Goal: Transaction & Acquisition: Purchase product/service

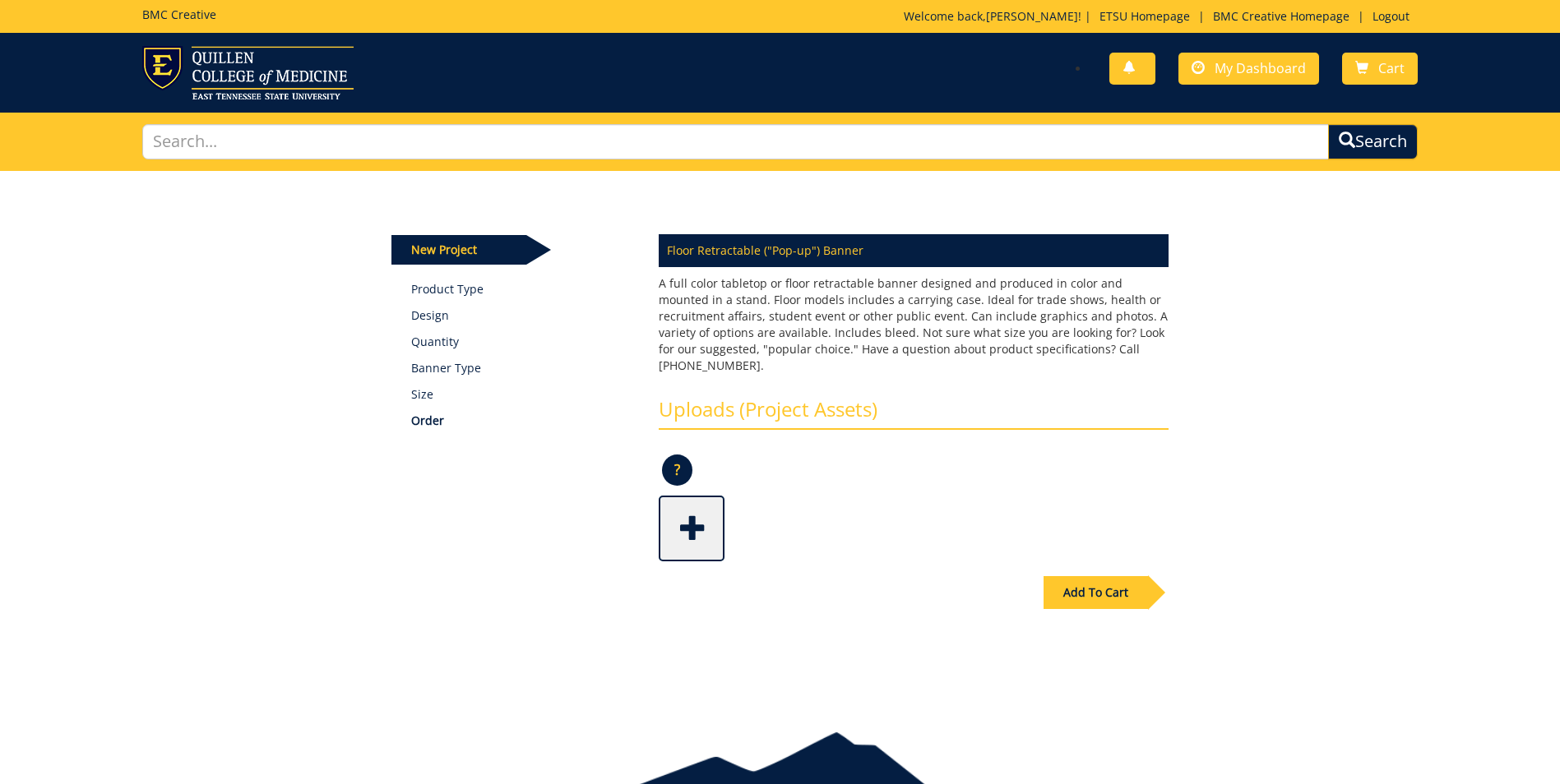
click at [696, 520] on span at bounding box center [693, 527] width 65 height 58
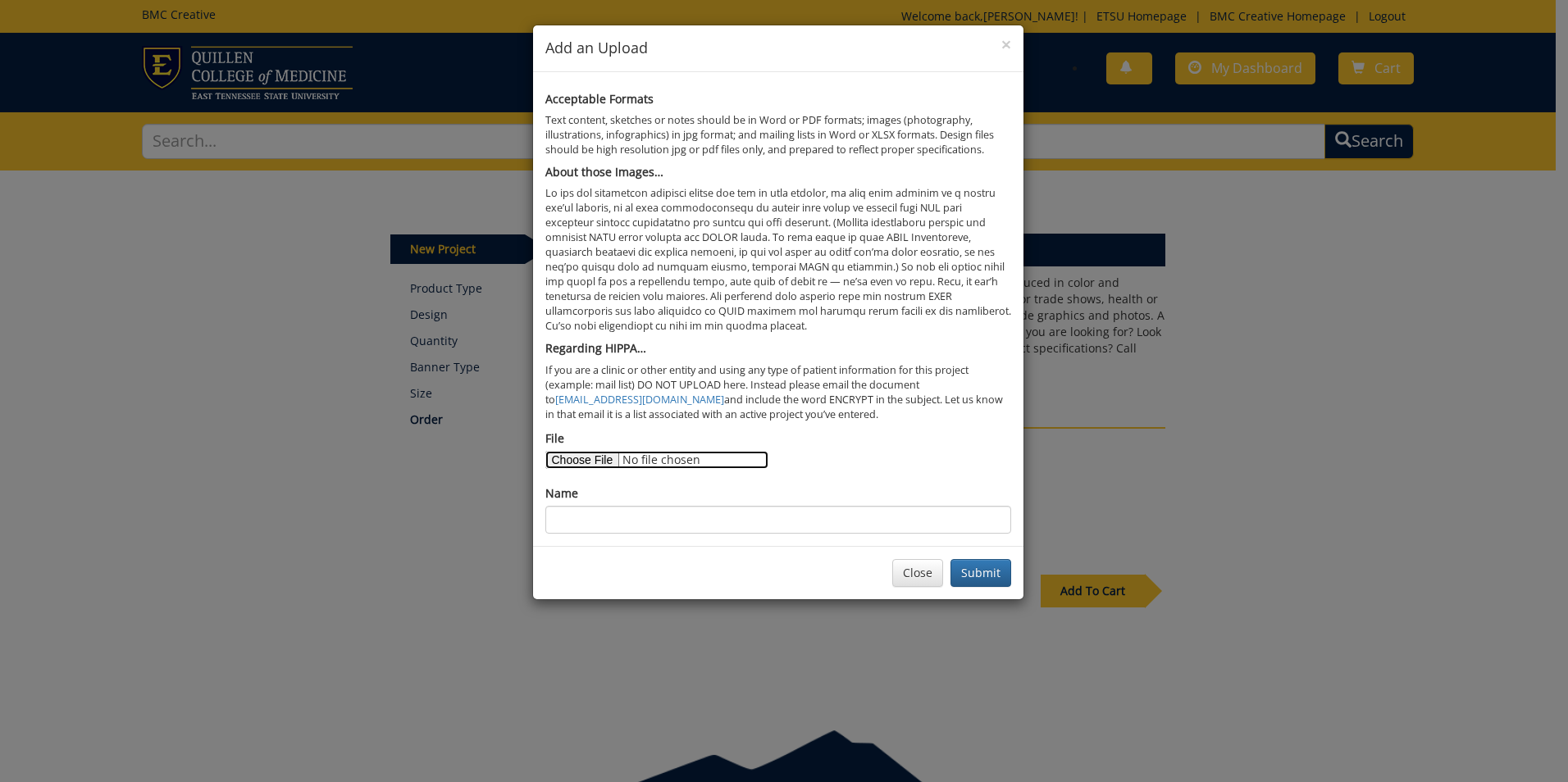
click at [577, 462] on input "File" at bounding box center [657, 460] width 223 height 18
type input "C:\fakepath\banner new final-632a0d5d484961.01932667.pdf"
click at [727, 520] on input "Name" at bounding box center [778, 520] width 466 height 28
type input "Counseling Center Services Floor Banner"
click at [989, 578] on button "Submit" at bounding box center [980, 573] width 61 height 28
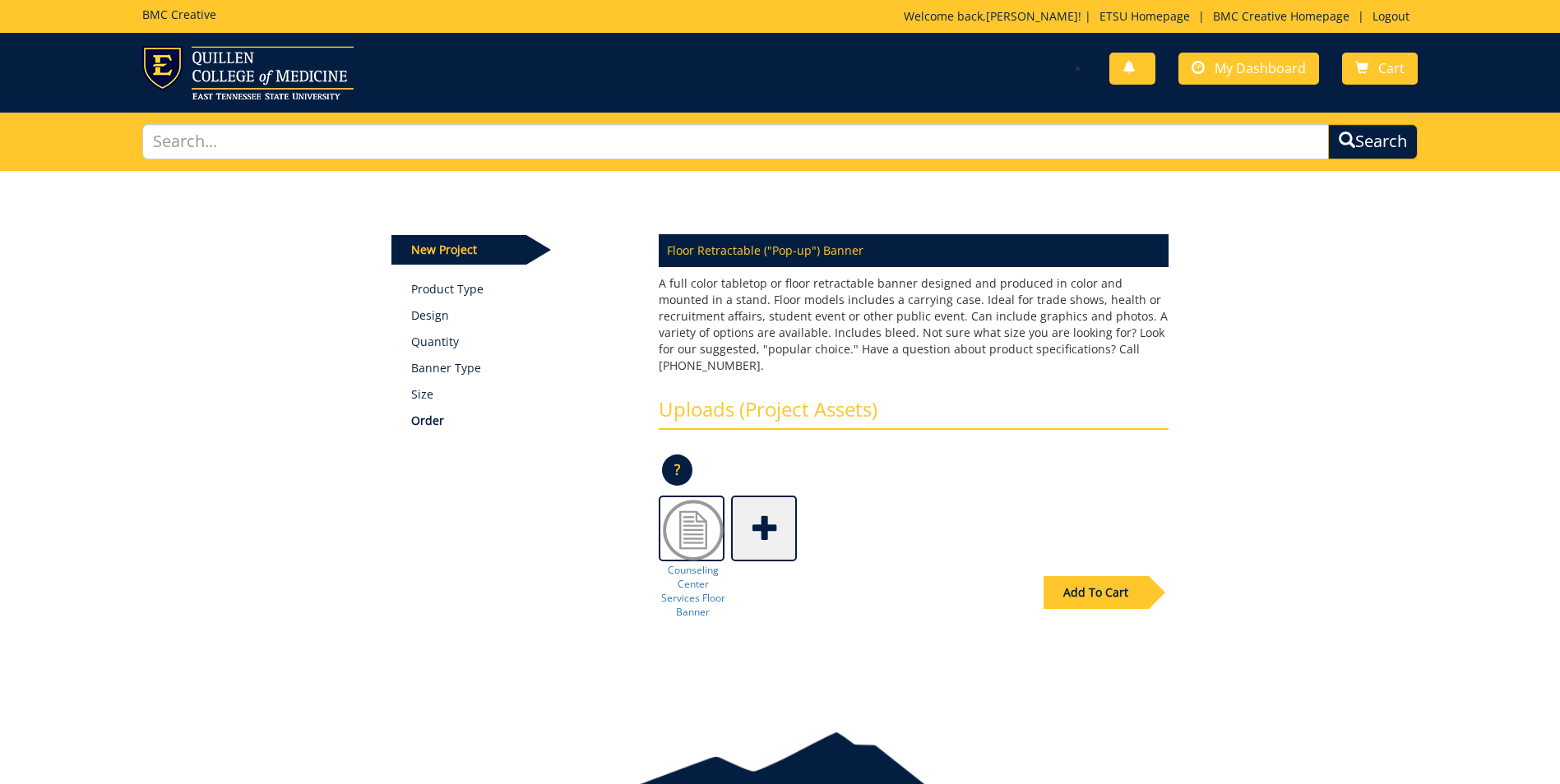
click at [1116, 580] on div "Add To Cart" at bounding box center [1096, 593] width 105 height 33
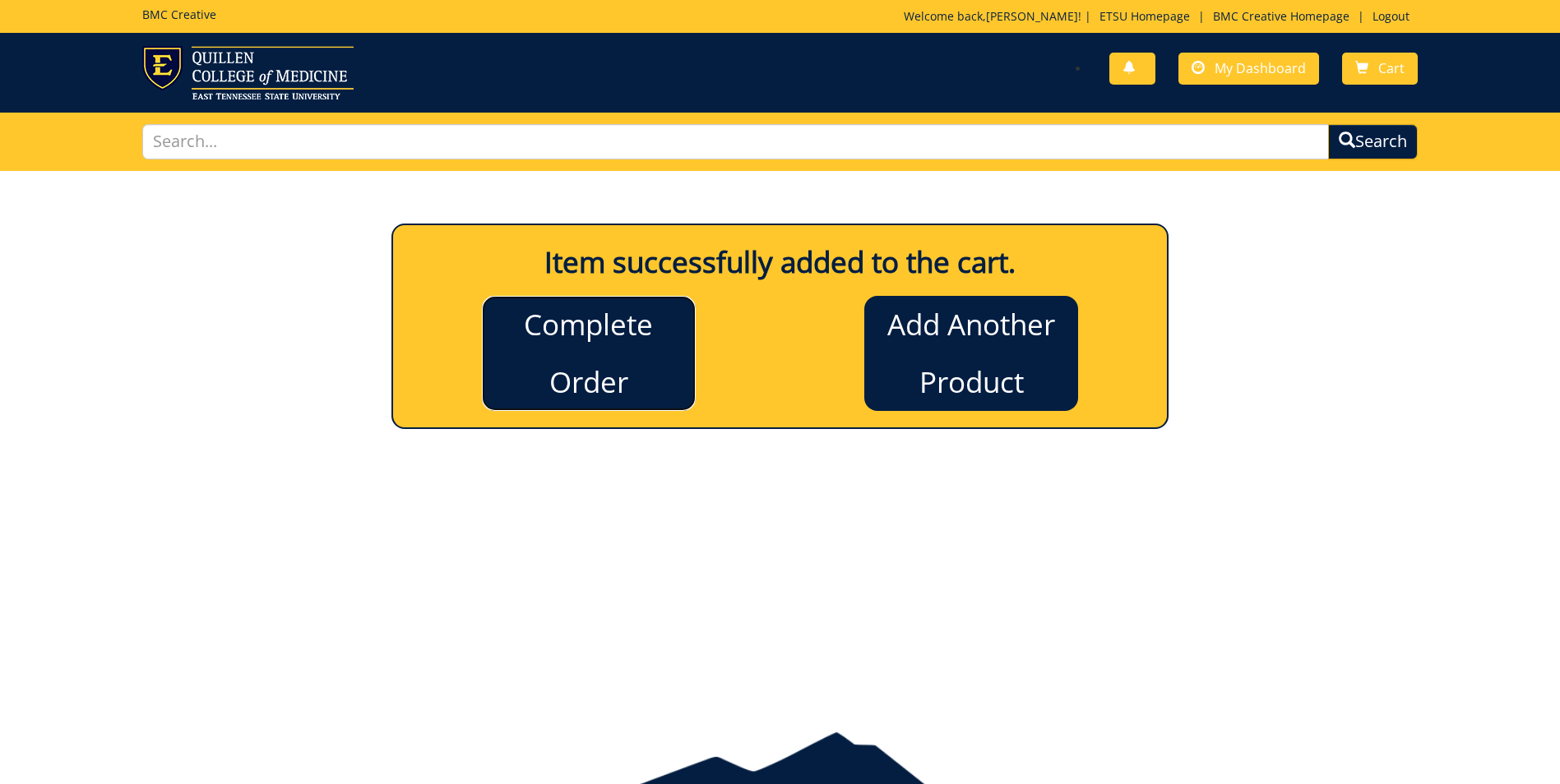
click at [579, 382] on link "Complete Order" at bounding box center [588, 353] width 214 height 115
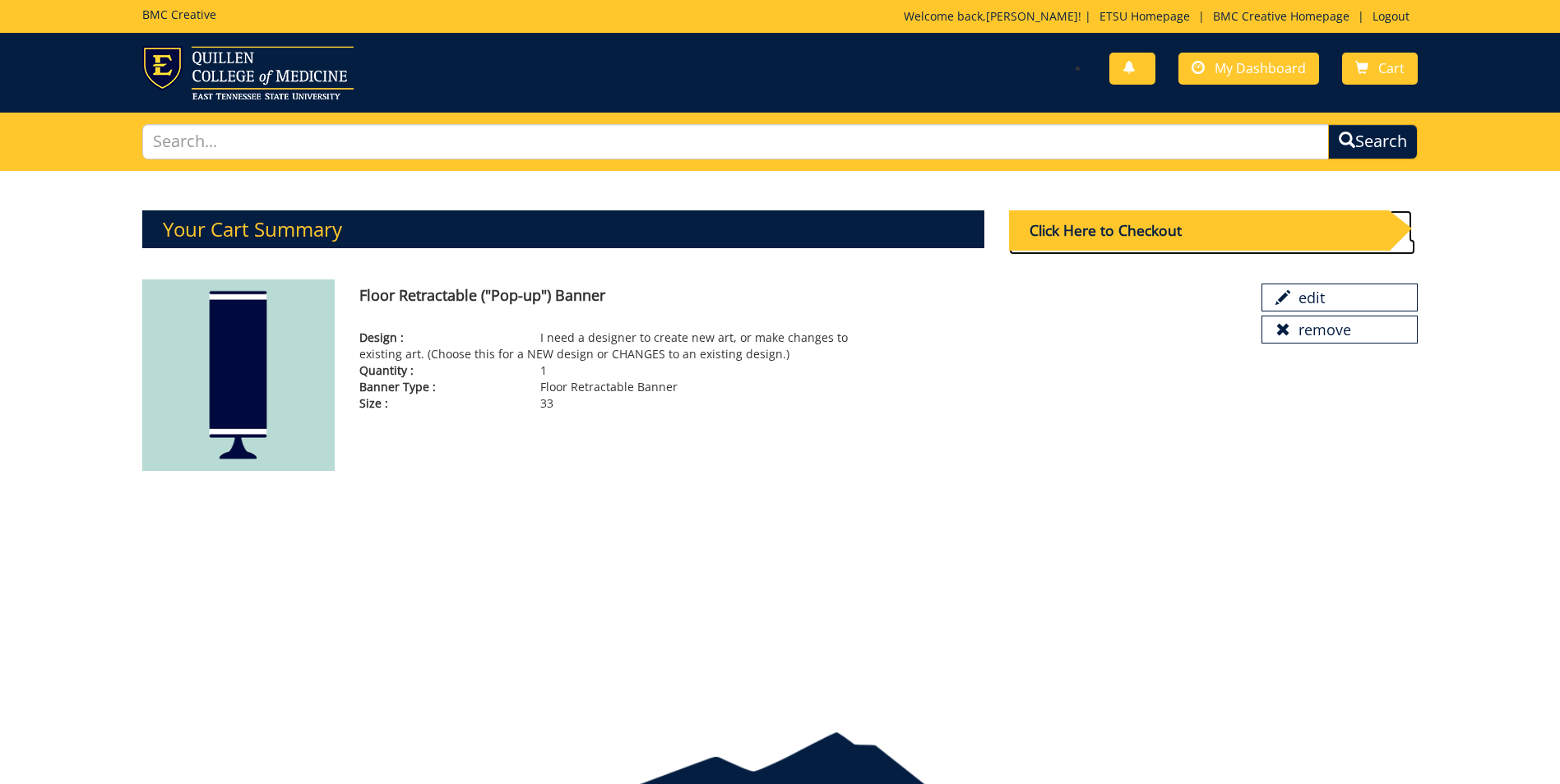
click at [1111, 231] on div "Click Here to Checkout" at bounding box center [1199, 231] width 380 height 40
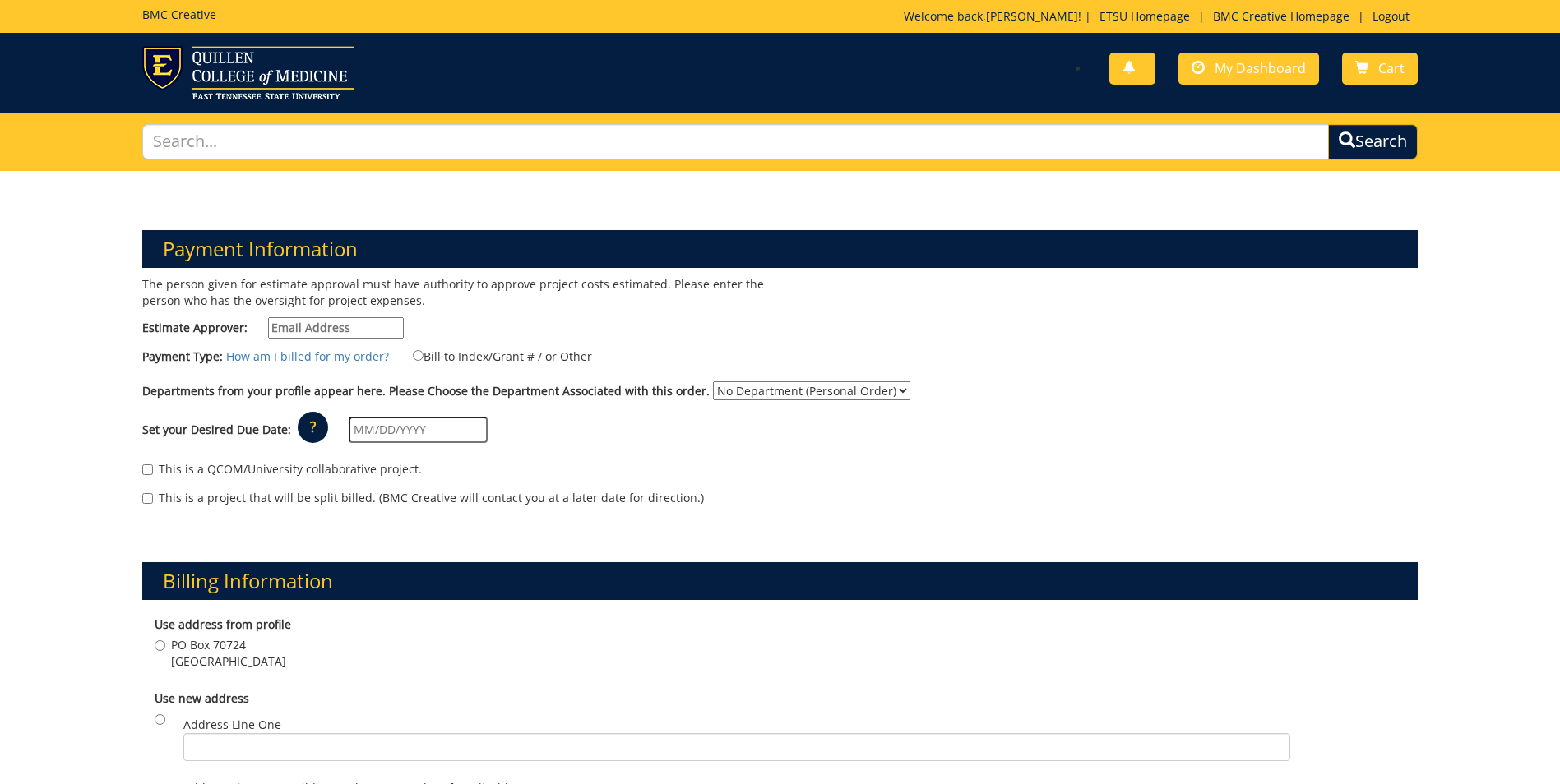
drag, startPoint x: 372, startPoint y: 324, endPoint x: 260, endPoint y: 346, distance: 114.1
click at [260, 346] on div "The person given for estimate approval must have authority to approve project c…" at bounding box center [780, 399] width 1300 height 246
type input "engelman@etsu.edu"
type input "09/08/2025"
click at [413, 357] on input "Bill to Index/Grant # / or Other" at bounding box center [417, 355] width 10 height 10
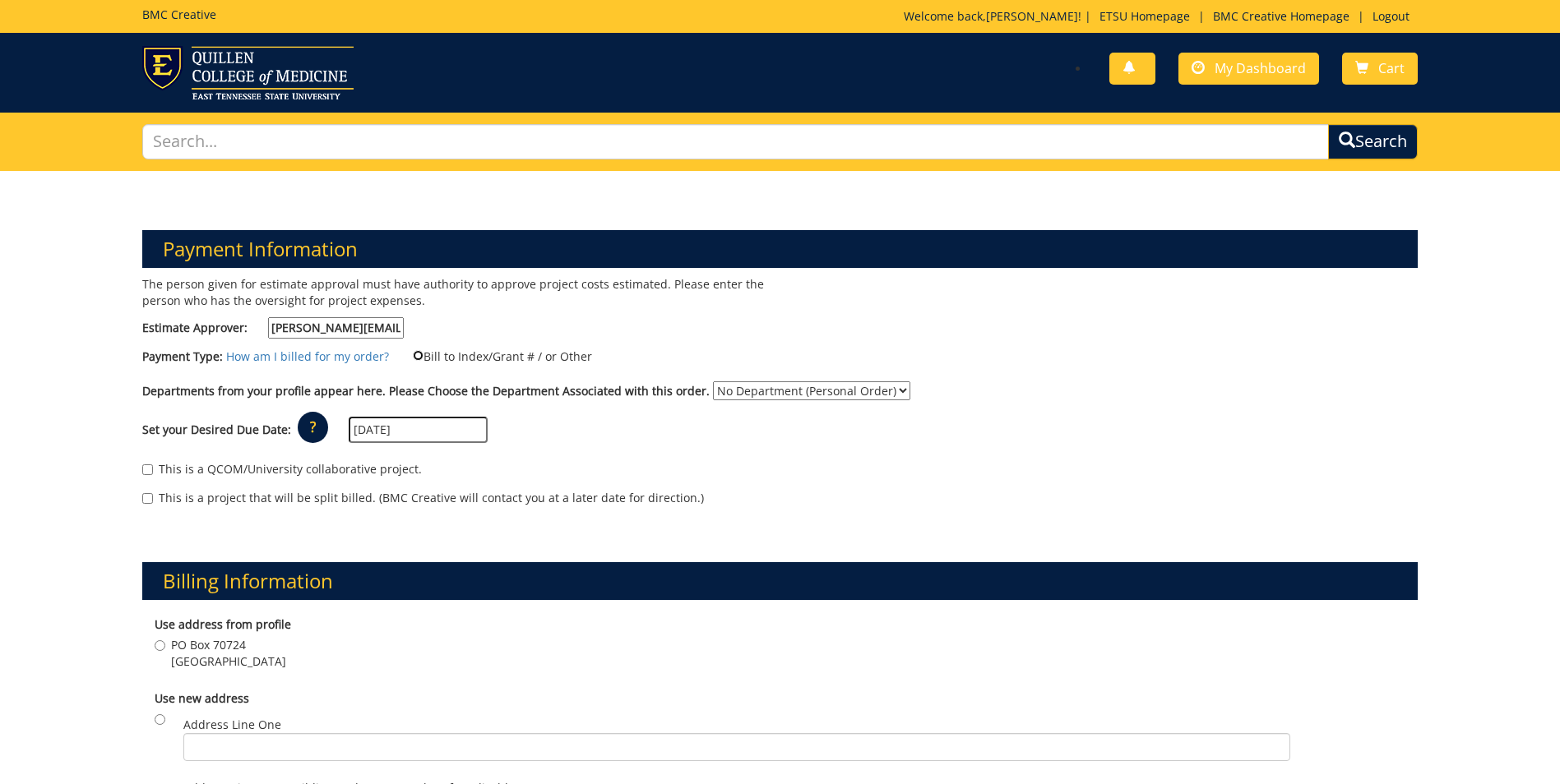
radio input "true"
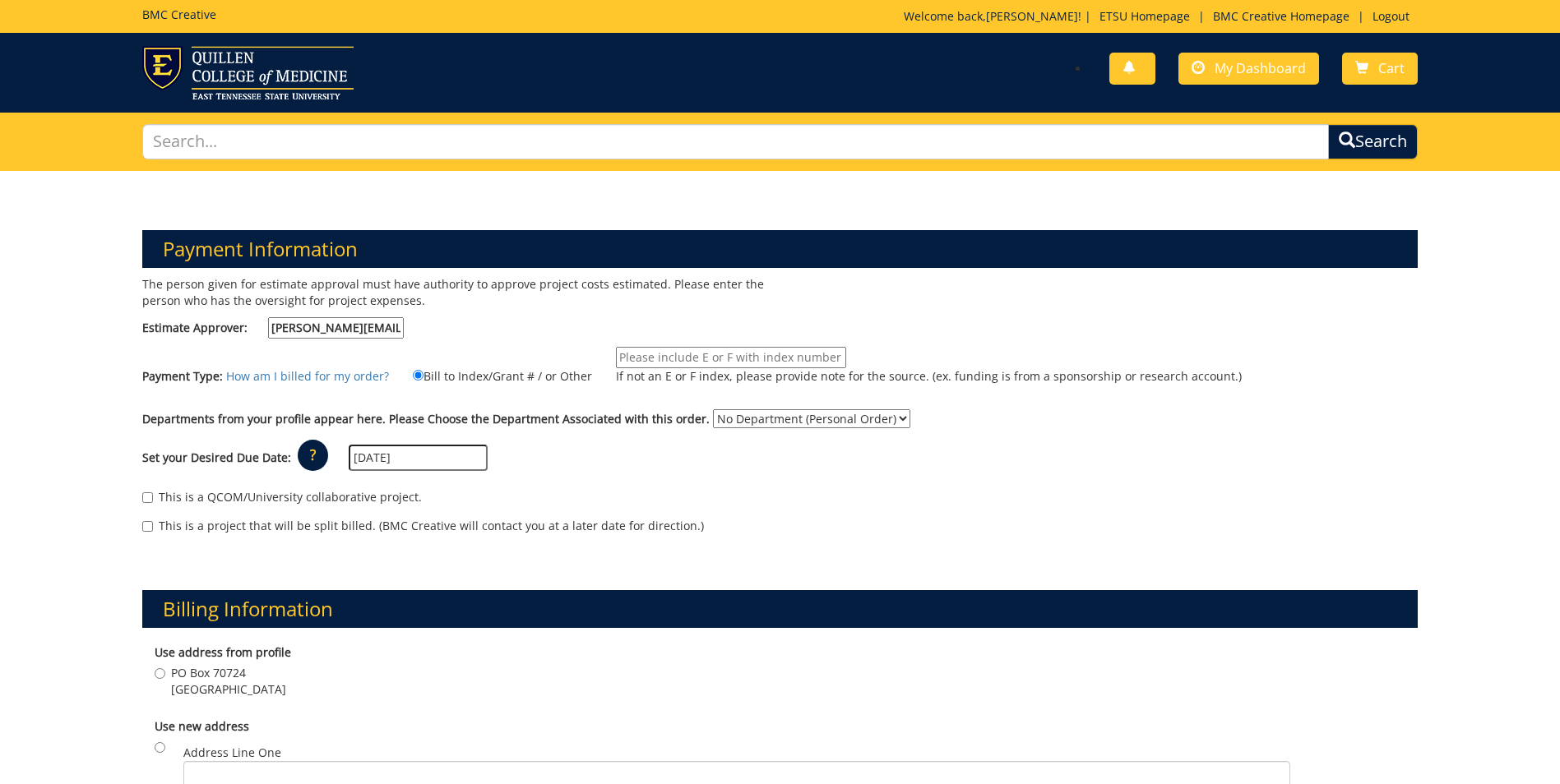
click at [745, 362] on input "If not an E or F index, please provide note for the source. (ex. funding is fro…" at bounding box center [731, 357] width 231 height 21
type input "10-26160-100000-100-74140-400-999-999-999"
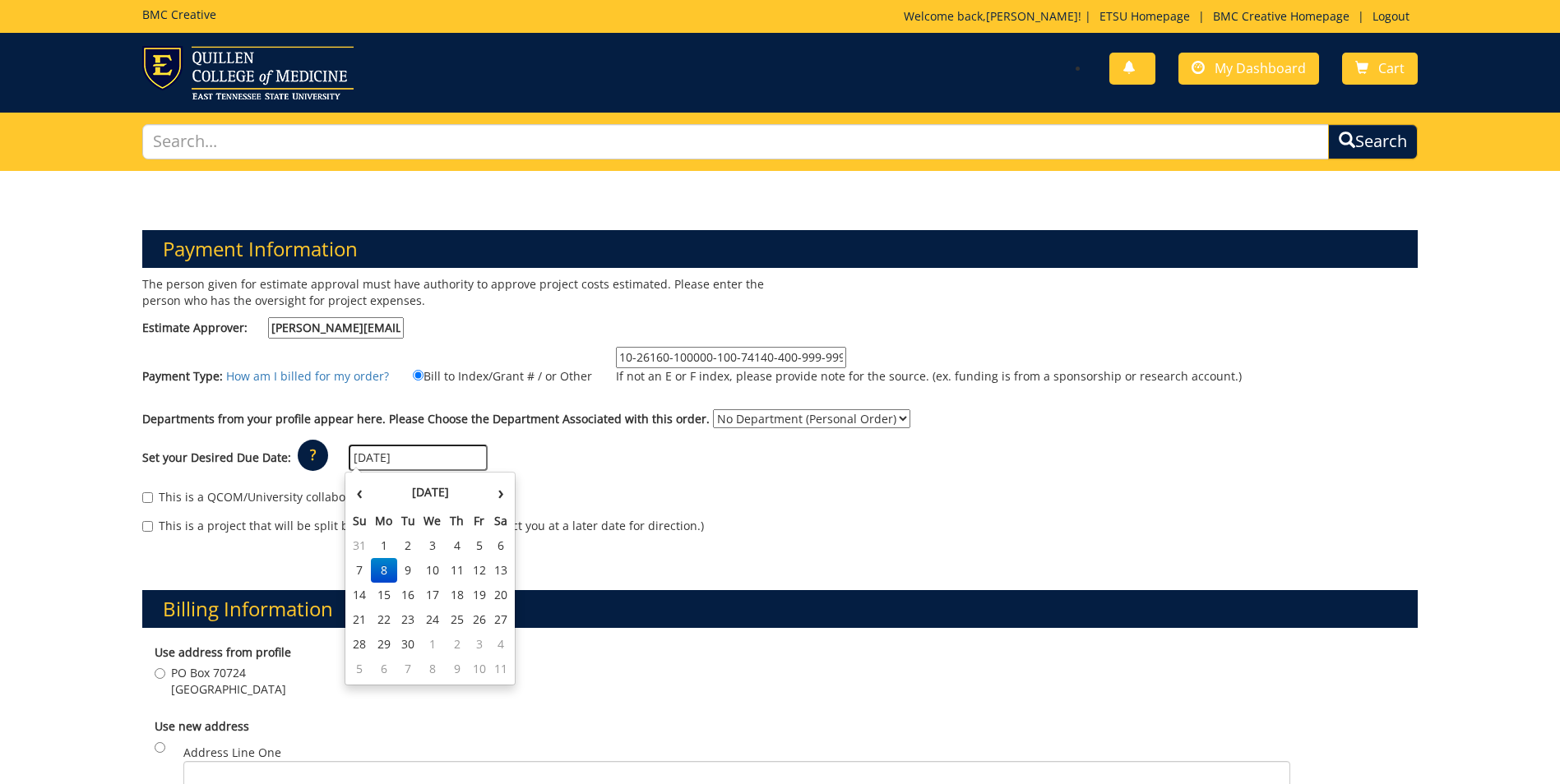
drag, startPoint x: 414, startPoint y: 460, endPoint x: 331, endPoint y: 467, distance: 83.3
click at [331, 467] on div "Set your Desired Due Date: ? × How long will my project take to finish? : Pleas…" at bounding box center [780, 458] width 1300 height 45
click at [414, 647] on td "30" at bounding box center [409, 644] width 23 height 24
type input "09/30/2025"
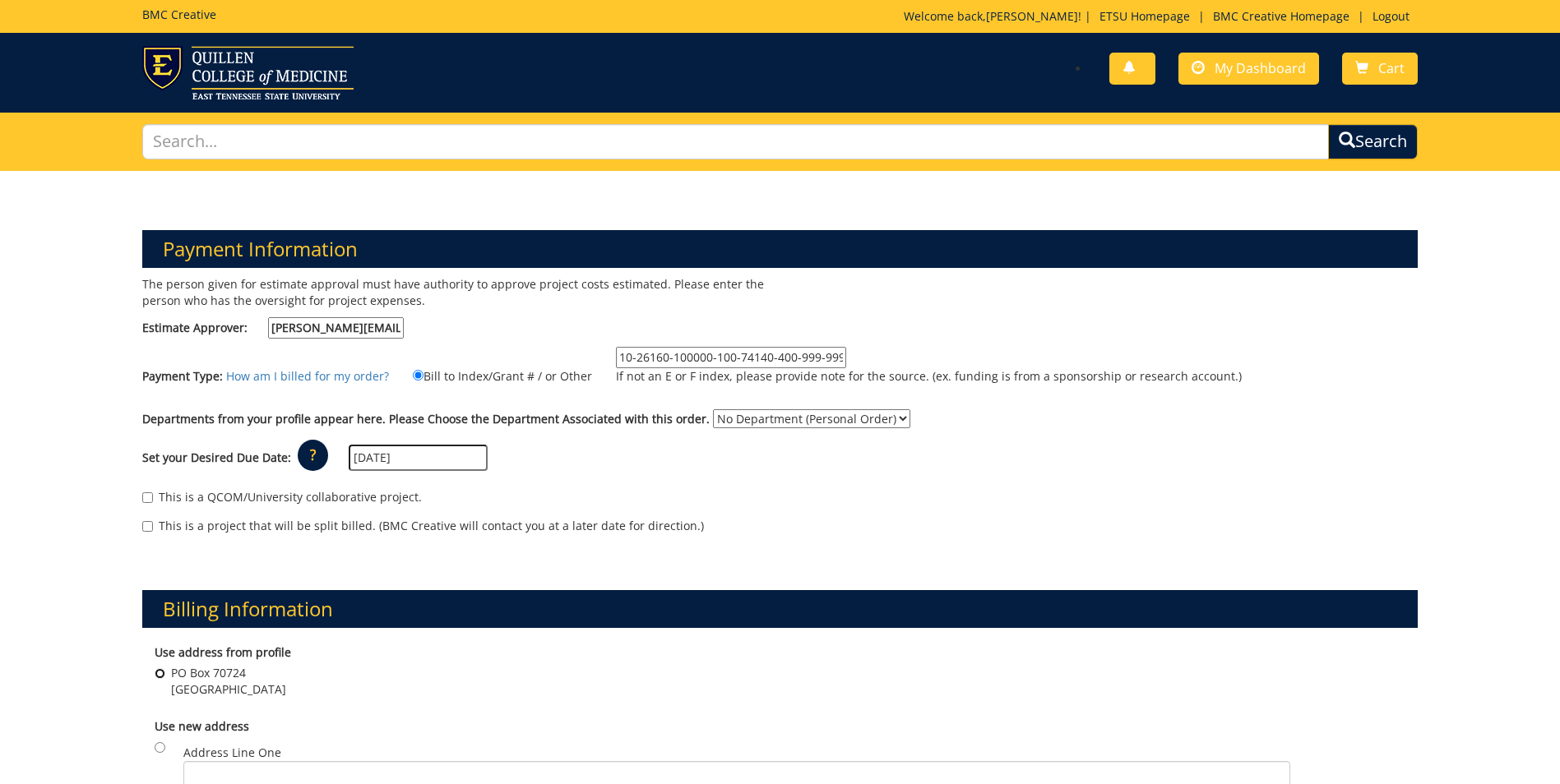
click at [162, 676] on input "PO Box 70724 Johnson City , TN 37614" at bounding box center [160, 673] width 10 height 10
radio input "true"
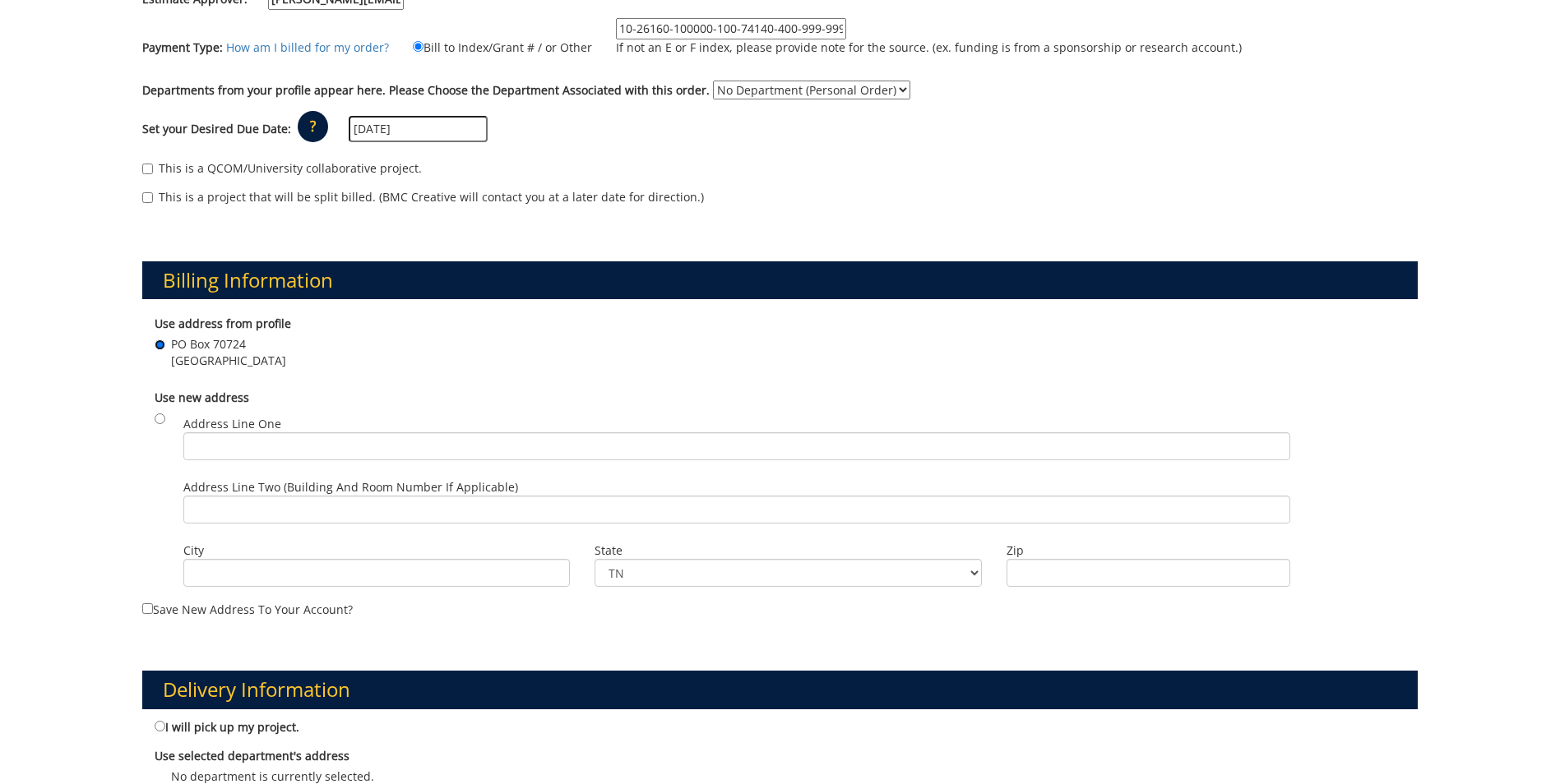
scroll to position [494, 0]
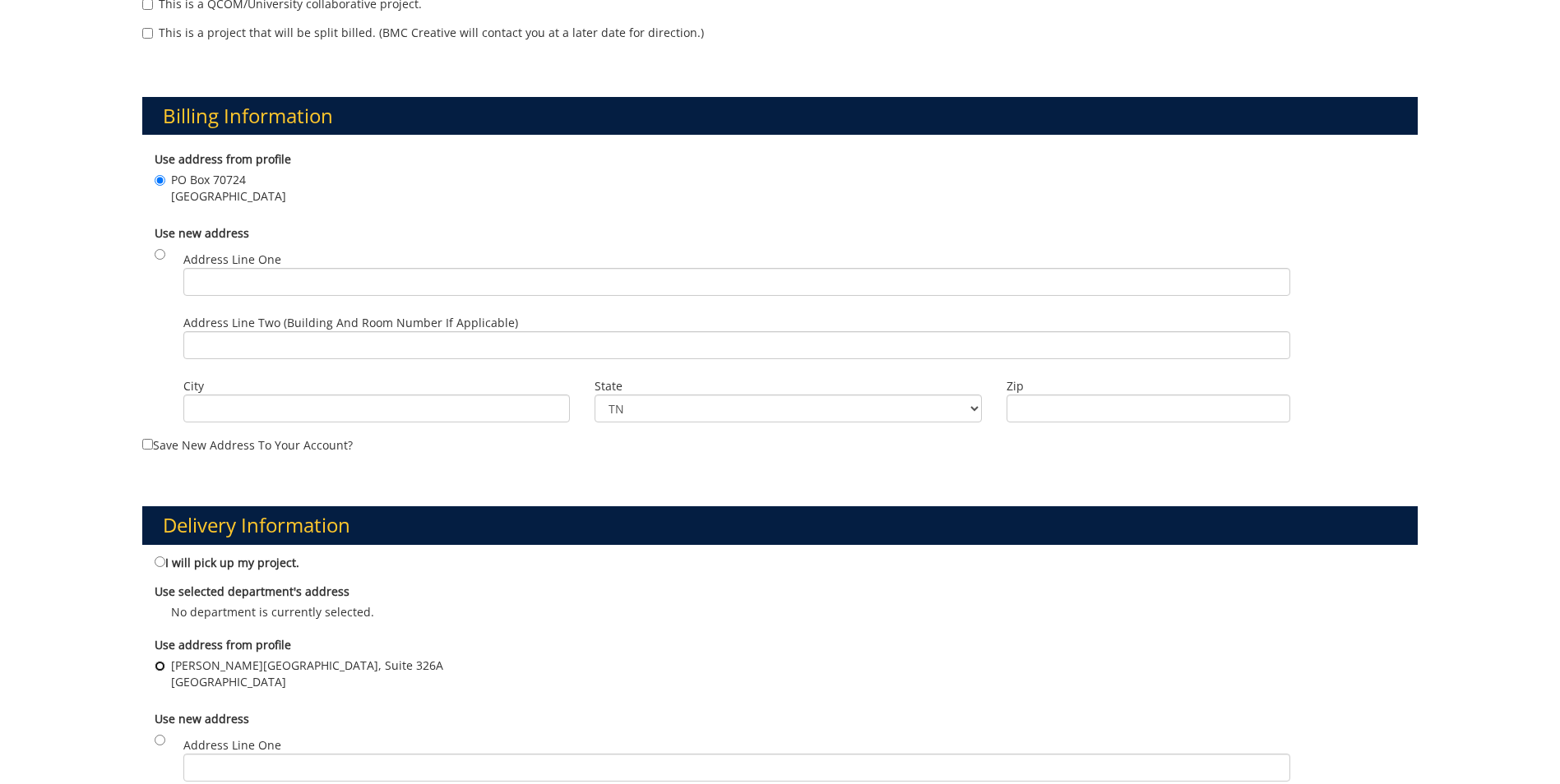
click at [162, 665] on input "D.P. Culp Center, Suite 326A Johnson City , TN 37614" at bounding box center [160, 665] width 10 height 10
radio input "true"
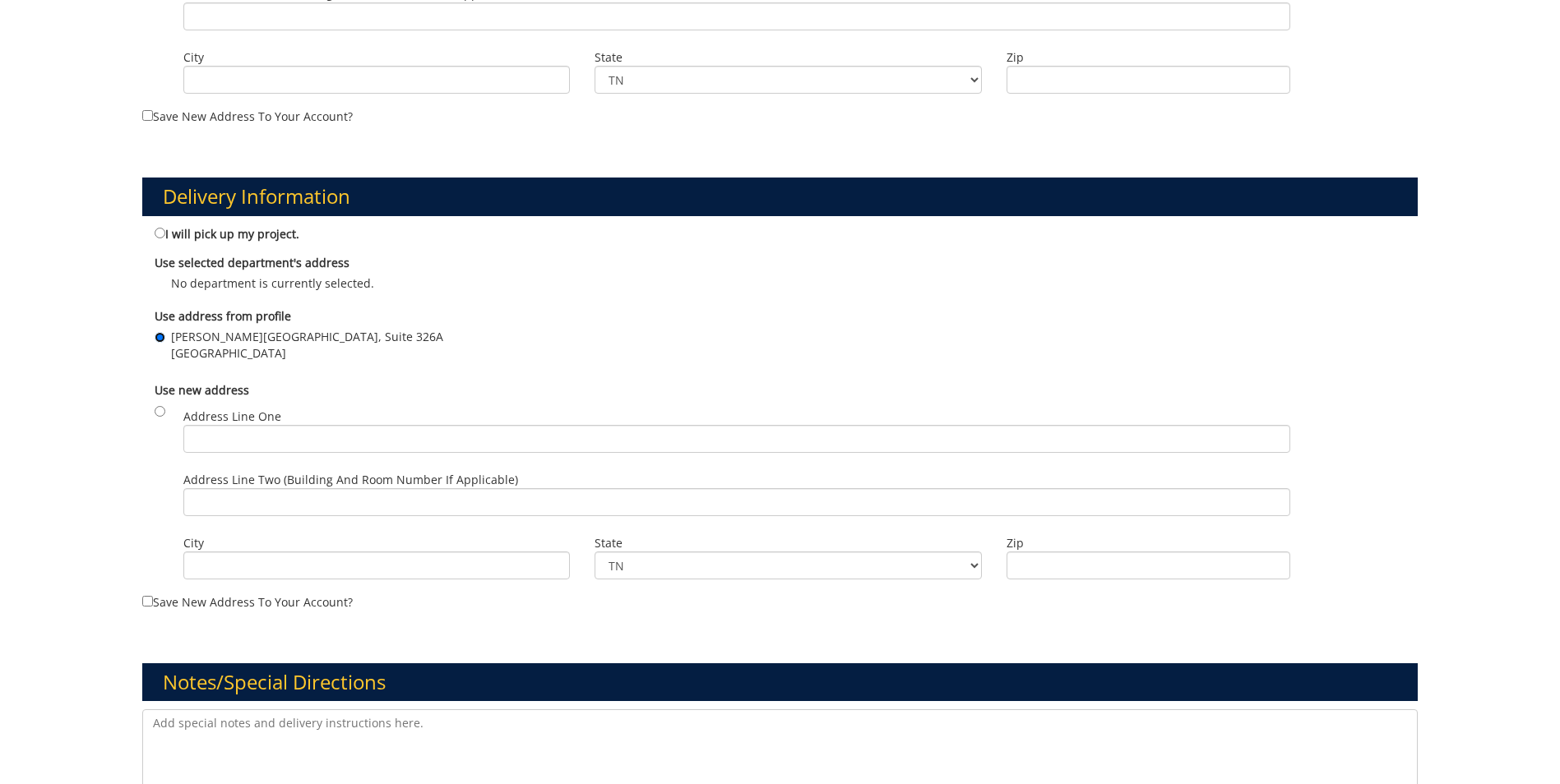
scroll to position [987, 0]
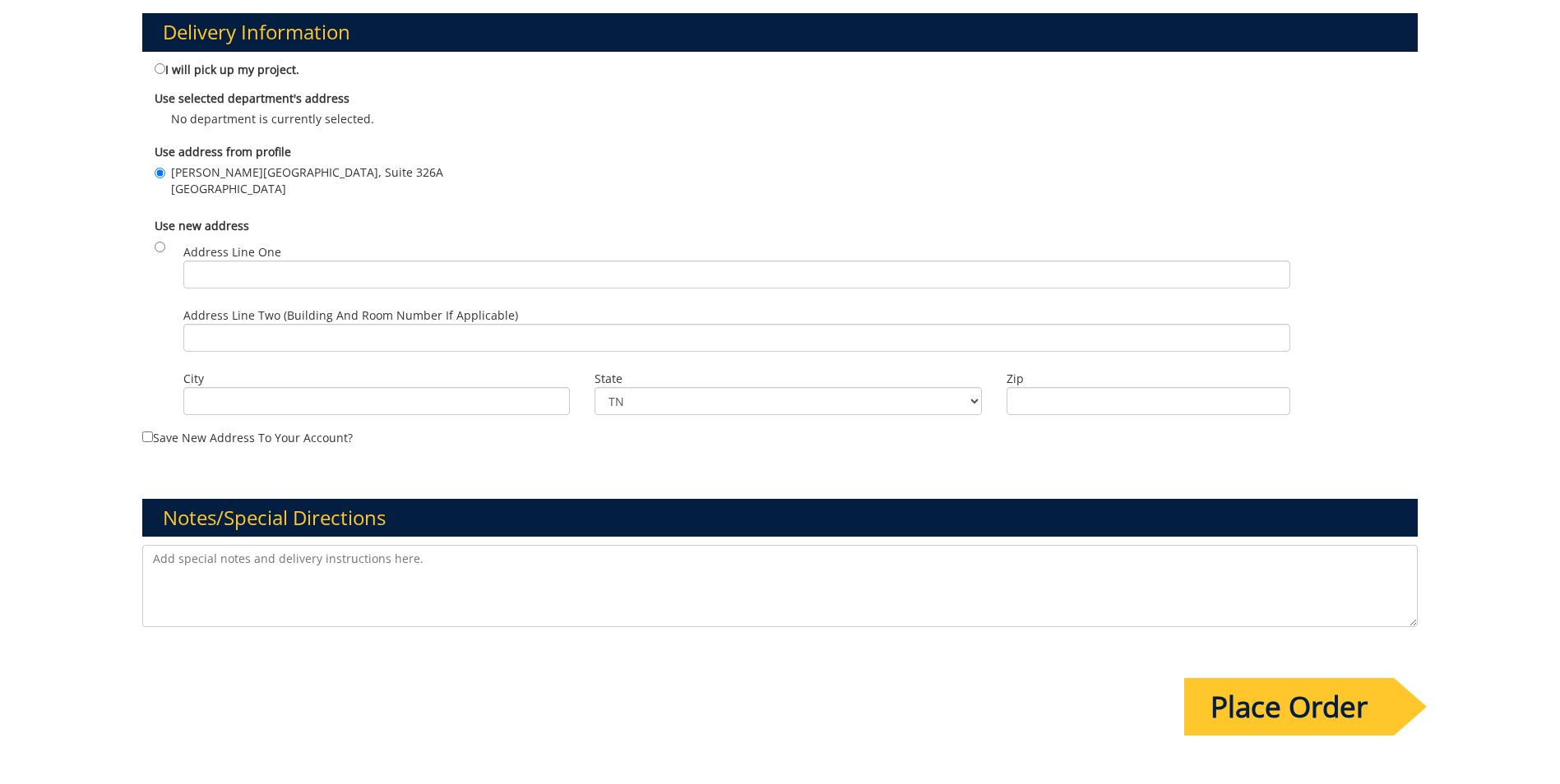
click at [232, 560] on textarea at bounding box center [780, 586] width 1275 height 82
click at [439, 557] on textarea "Our Associate Director asked if I could order a 5 foot or floor banner. I'm not…" at bounding box center [780, 586] width 1275 height 82
click at [582, 558] on textarea "Our Associate Director asked if I could order a 5-foot floor banner. I'm not su…" at bounding box center [780, 586] width 1275 height 82
drag, startPoint x: 724, startPoint y: 556, endPoint x: 777, endPoint y: 556, distance: 53.0
click at [728, 556] on textarea "Our Associate Director asked if I could order a 5-foot floor banner. I'm not su…" at bounding box center [780, 586] width 1275 height 82
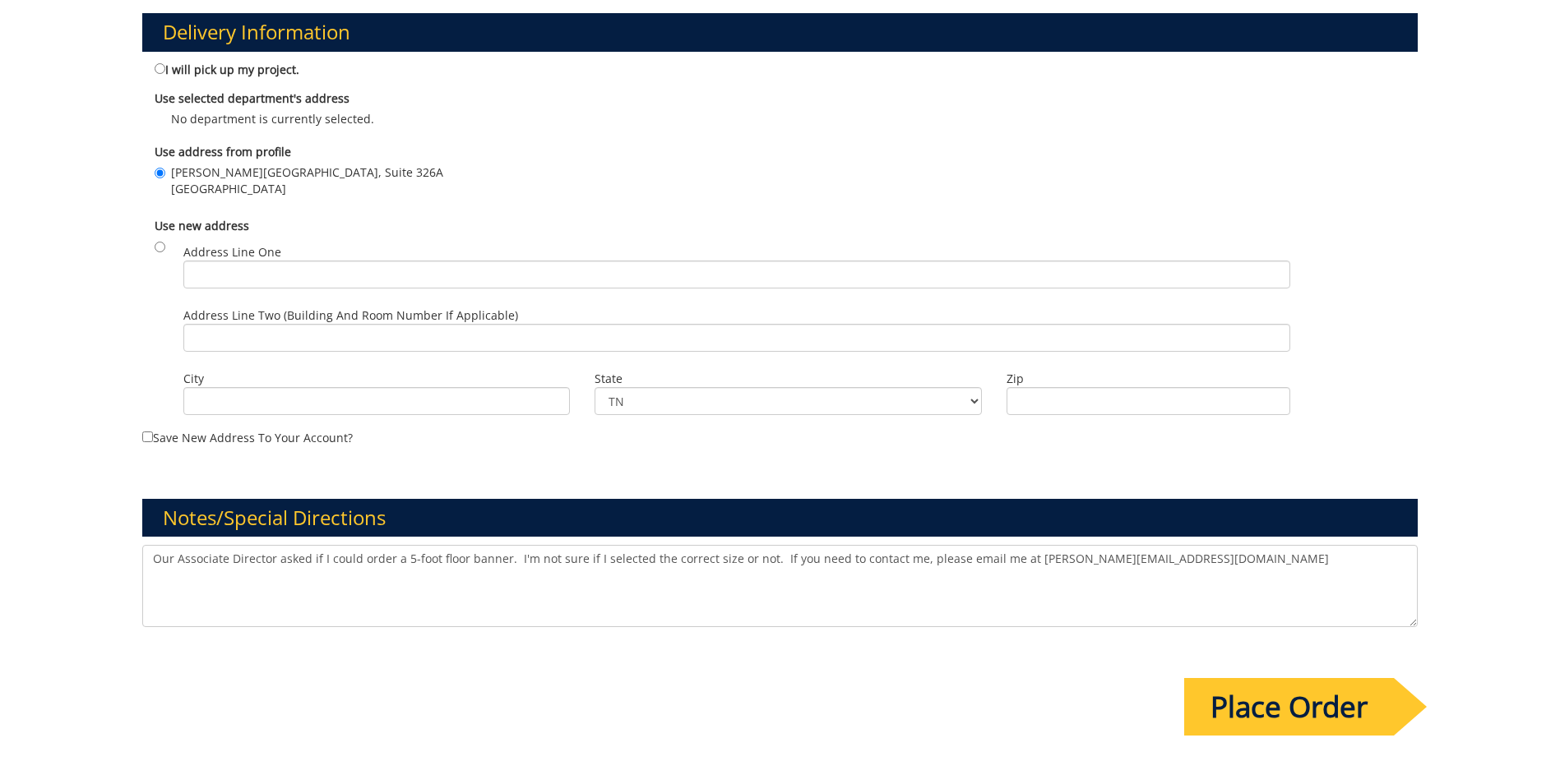
click at [1178, 559] on textarea "Our Associate Director asked if I could order a 5-foot floor banner. I'm not su…" at bounding box center [780, 586] width 1275 height 82
type textarea "Our Associate Director asked if I could order a 5-foot floor banner. I'm not su…"
drag, startPoint x: 1314, startPoint y: 696, endPoint x: 1003, endPoint y: 683, distance: 311.3
click at [1019, 702] on div "Payment Information The person given for estimate approval must have authority …" at bounding box center [780, 5] width 1300 height 1602
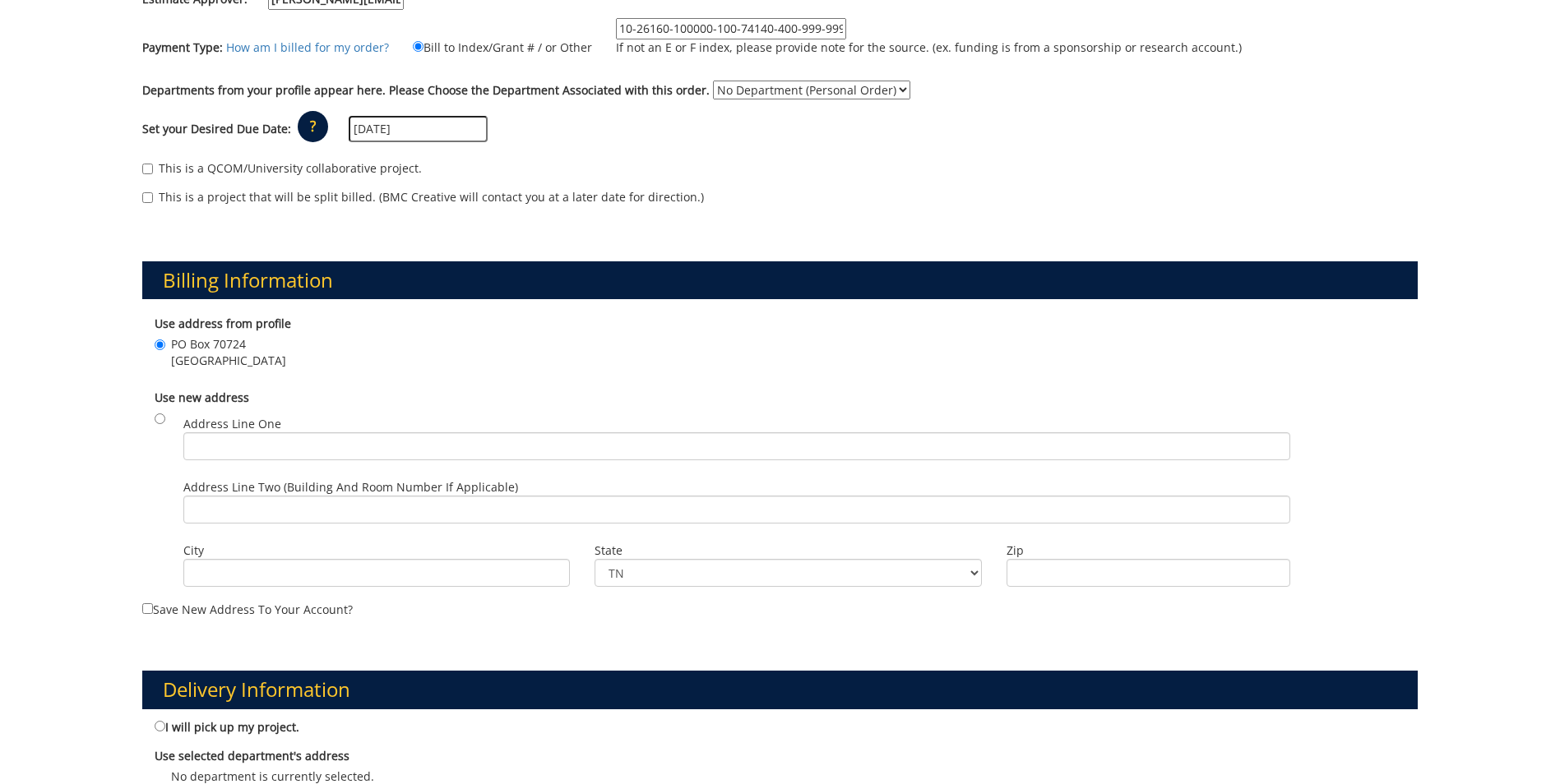
scroll to position [246, 0]
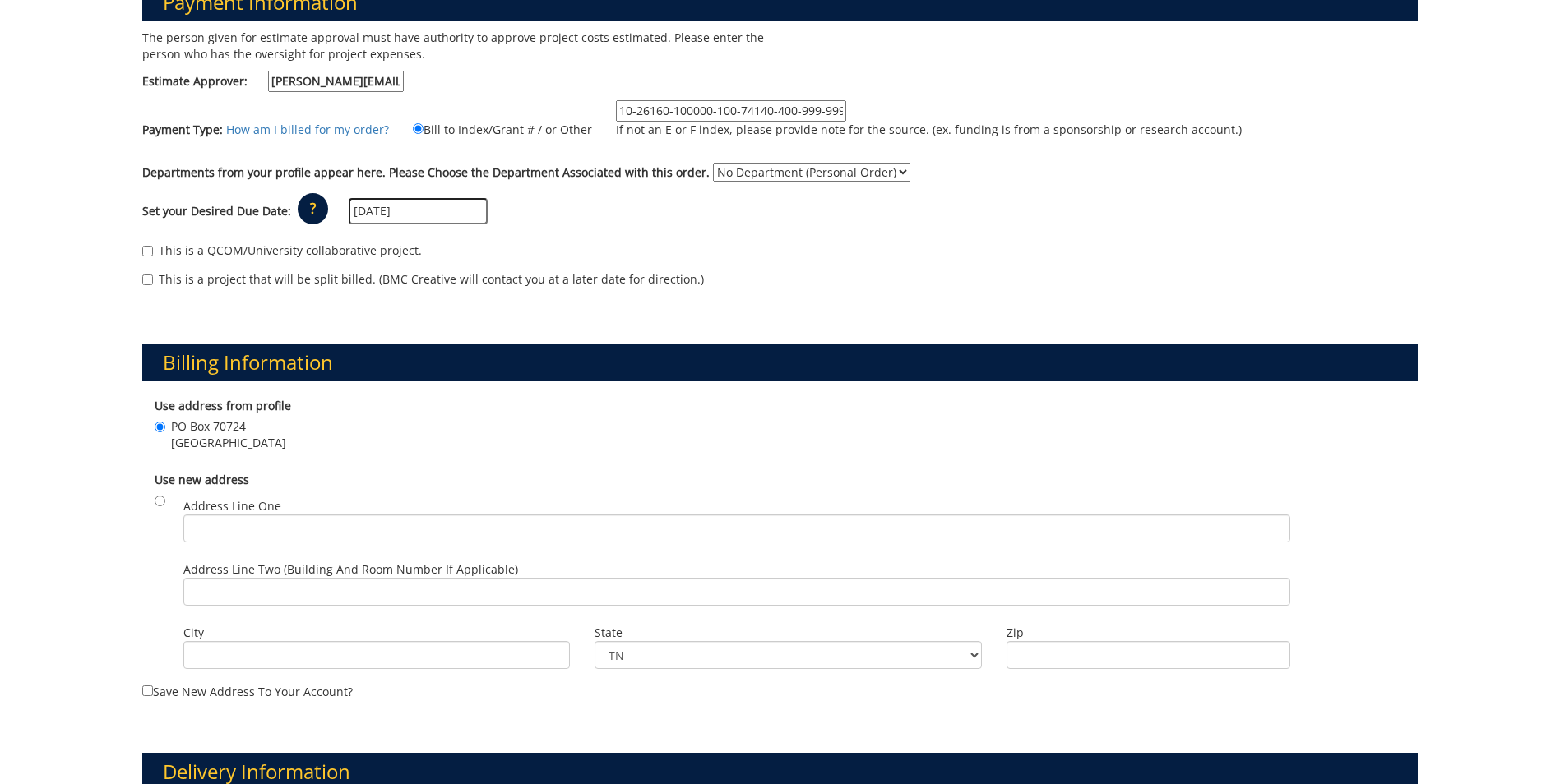
click at [787, 170] on select "No Department (Personal Order) Counseling Center Student Affairs" at bounding box center [811, 172] width 197 height 19
select select "50"
click at [713, 162] on select "No Department (Personal Order) Counseling Center Student Affairs" at bounding box center [811, 172] width 197 height 19
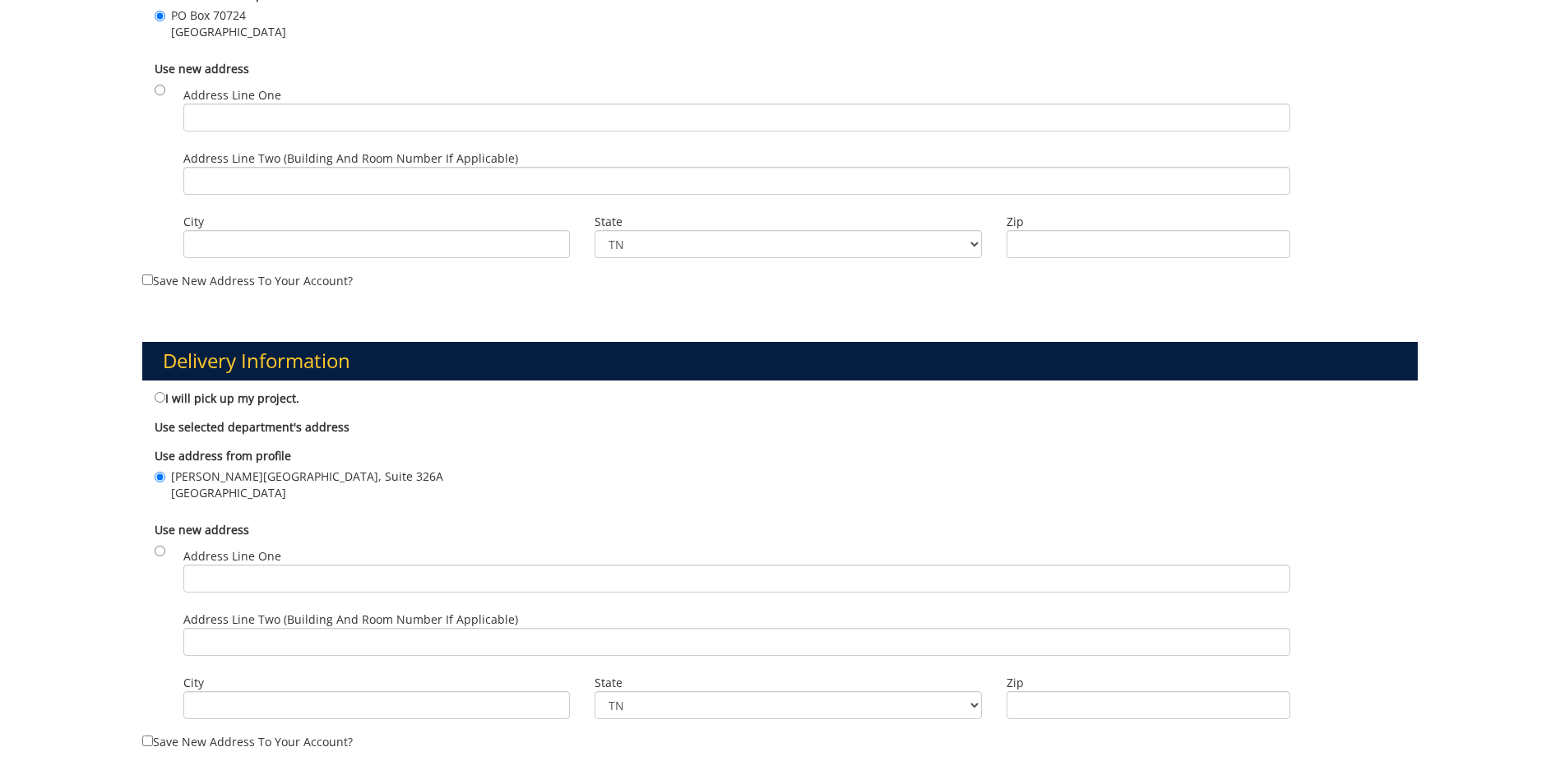
scroll to position [1069, 0]
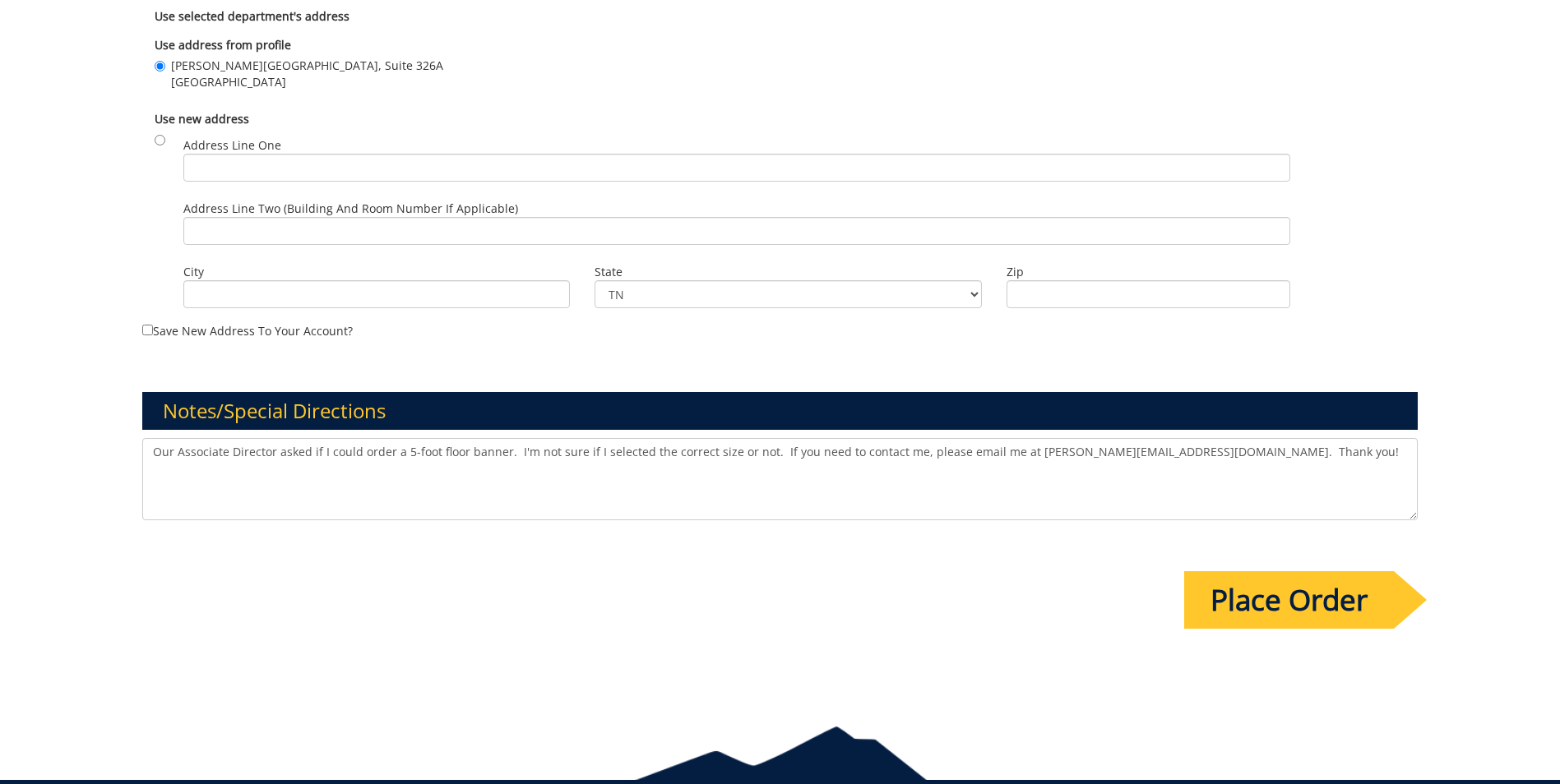
type textarea "Our Associate Director asked if I could order a 5-foot floor banner. I'm not su…"
click at [1300, 598] on input "Place Order" at bounding box center [1289, 600] width 210 height 58
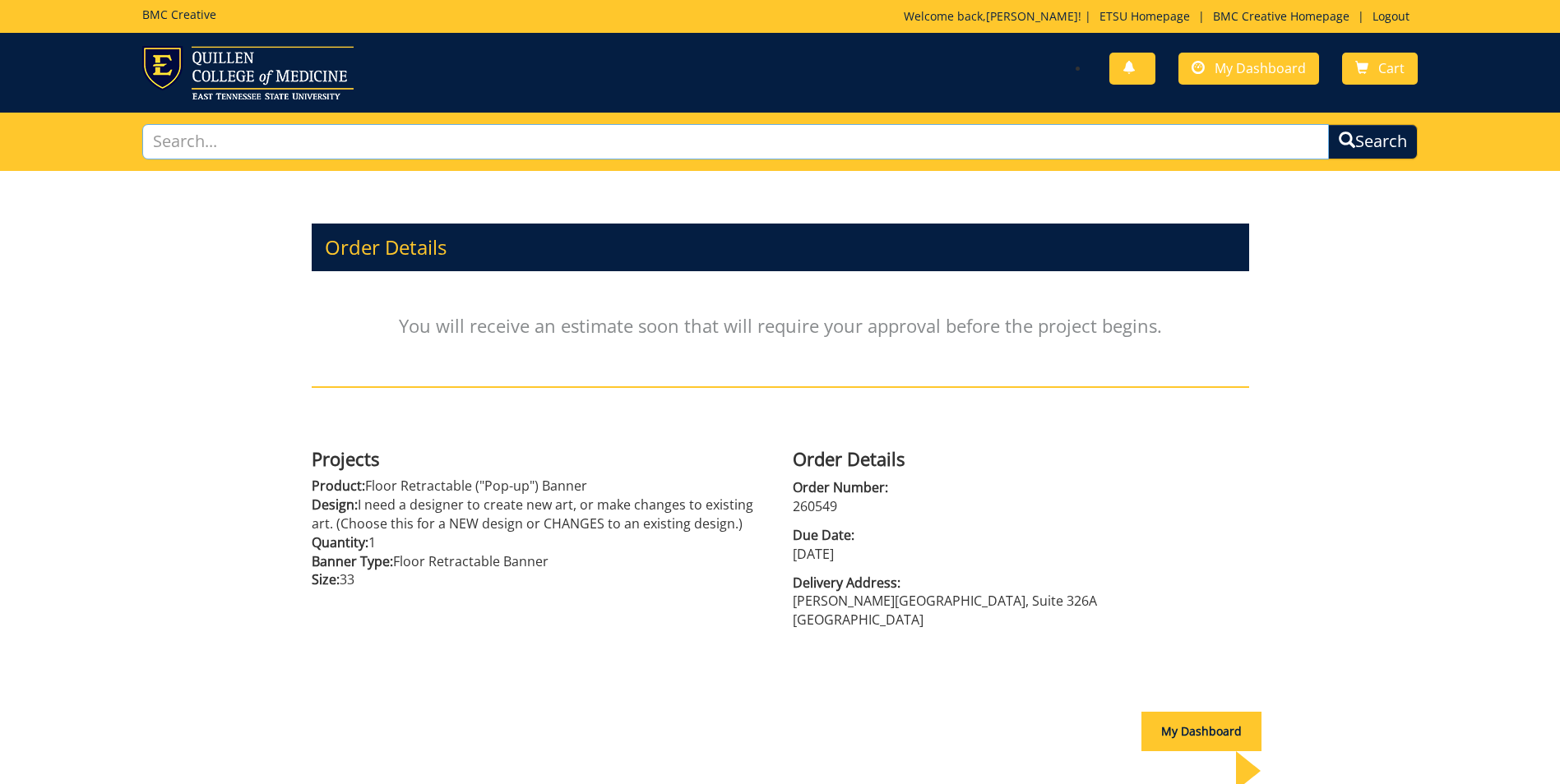
click at [292, 141] on input "text" at bounding box center [735, 142] width 1187 height 35
type input "Floor banner"
click at [1328, 124] on button "Search" at bounding box center [1373, 142] width 90 height 35
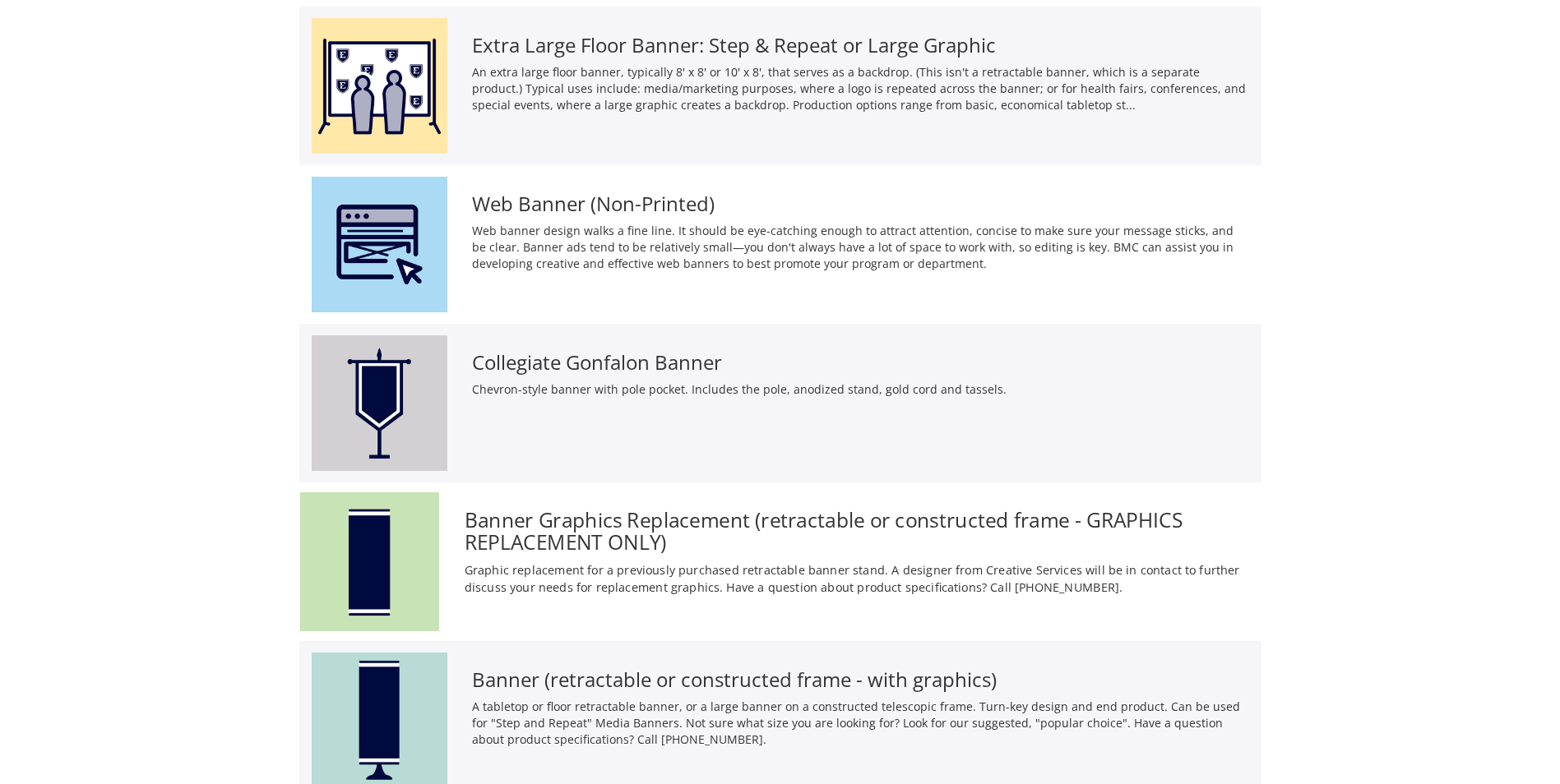
scroll to position [658, 0]
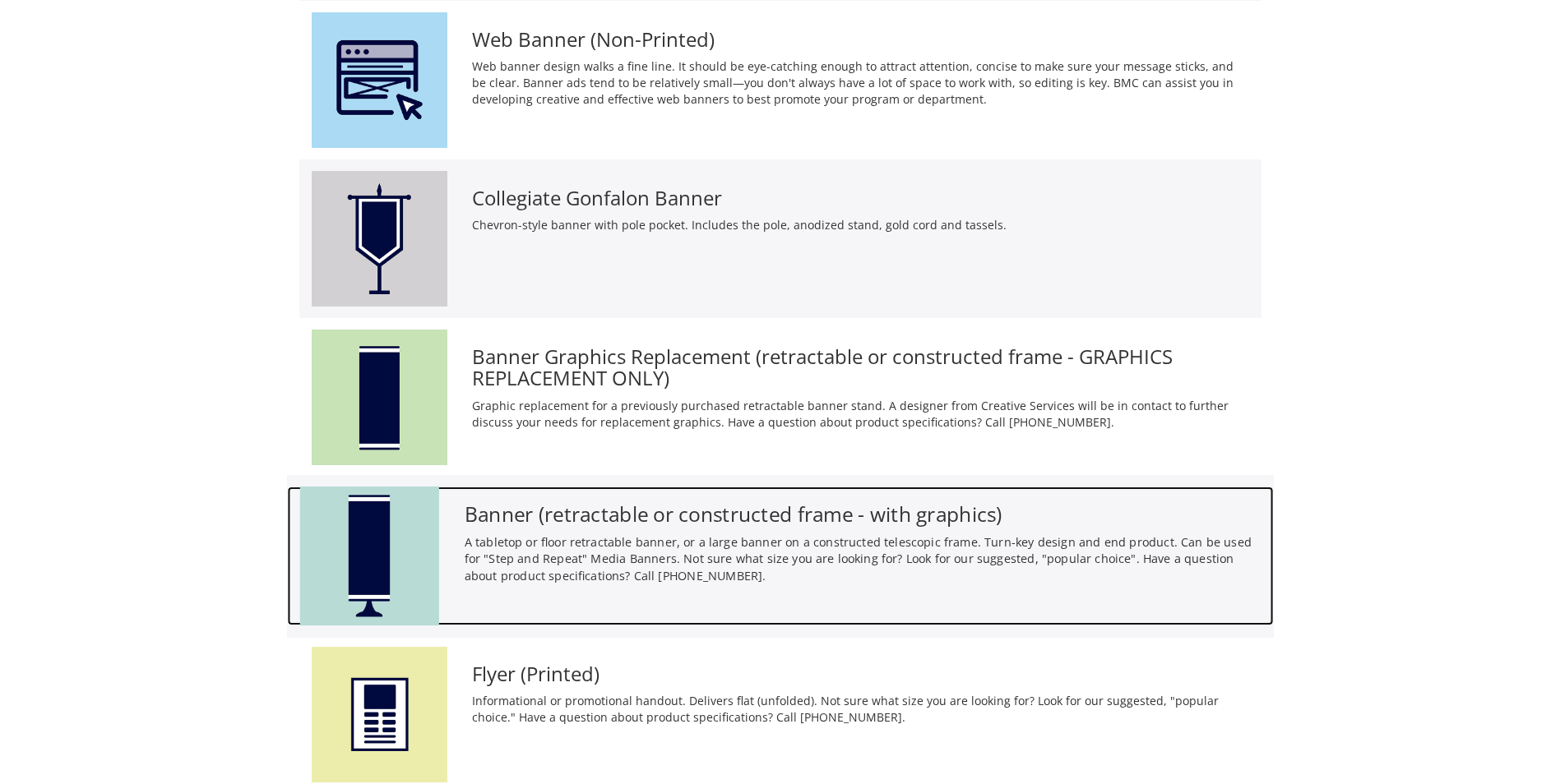
click at [436, 528] on img at bounding box center [369, 556] width 139 height 139
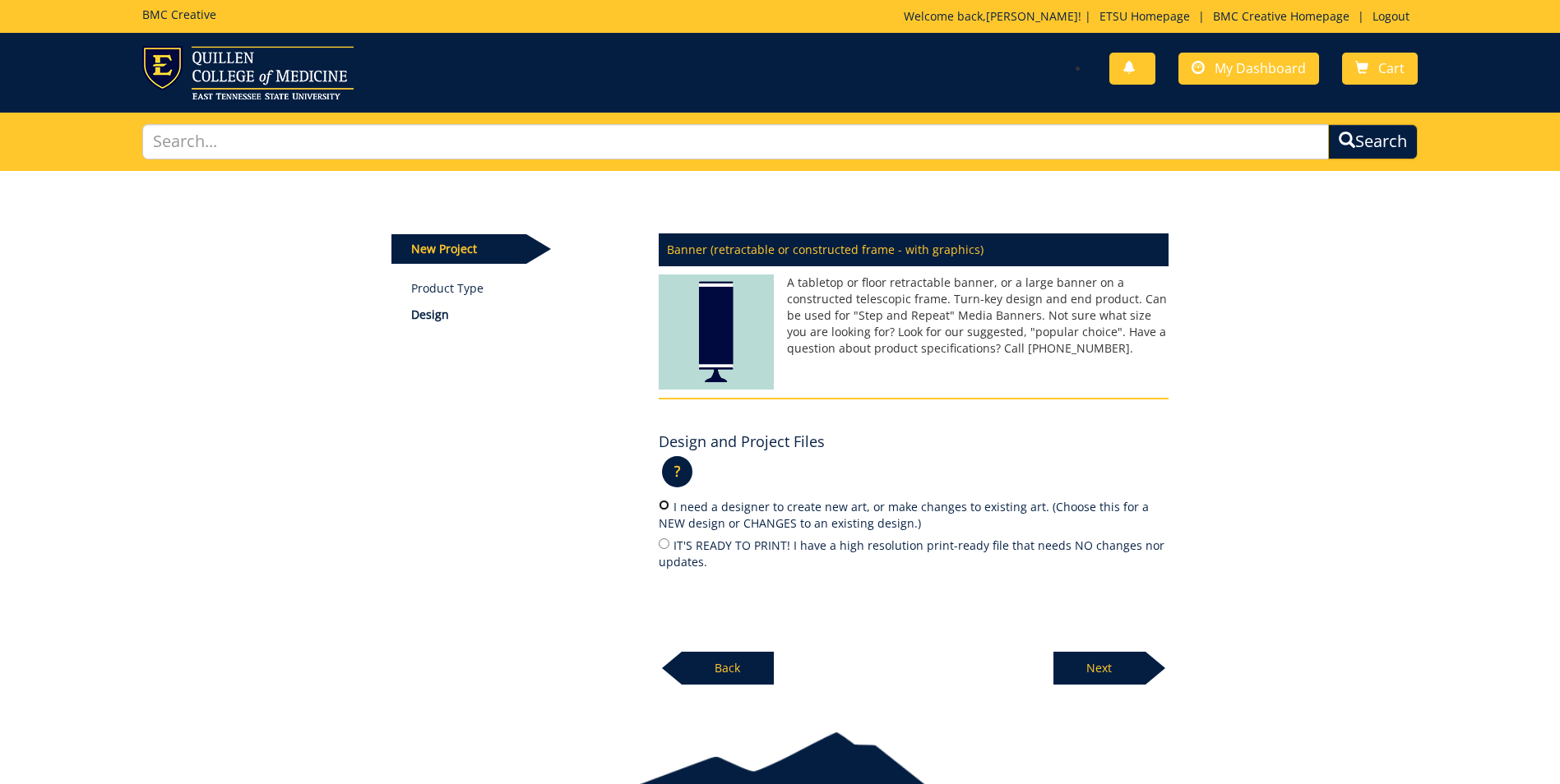
click at [665, 503] on input "I need a designer to create new art, or make changes to existing art. (Choose t…" at bounding box center [664, 505] width 10 height 10
radio input "true"
click at [1120, 671] on p "Next" at bounding box center [1100, 668] width 92 height 33
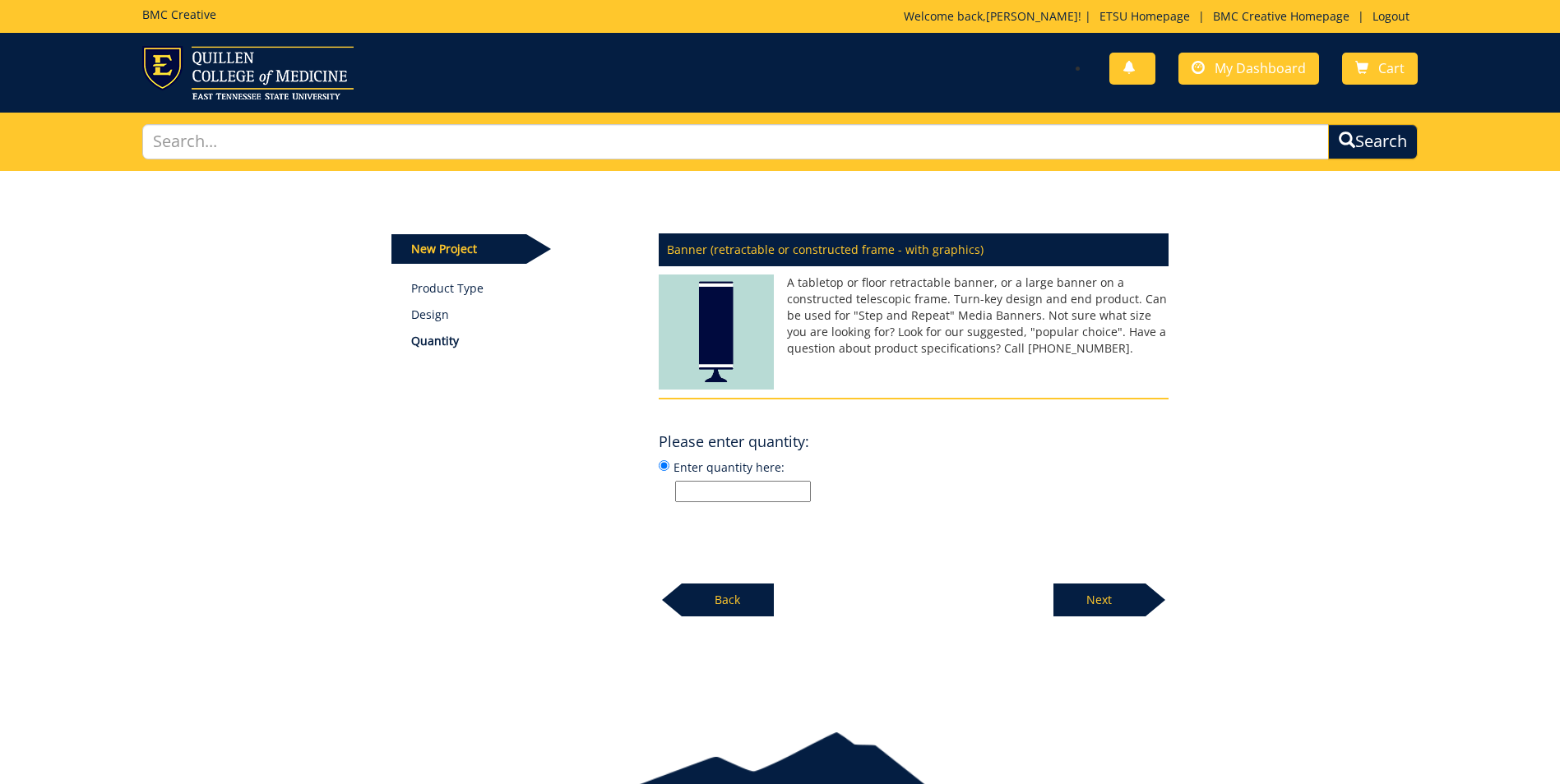
click at [764, 494] on input "Enter quantity here:" at bounding box center [742, 491] width 135 height 21
type input "1"
click at [1090, 613] on p "Next" at bounding box center [1100, 600] width 92 height 33
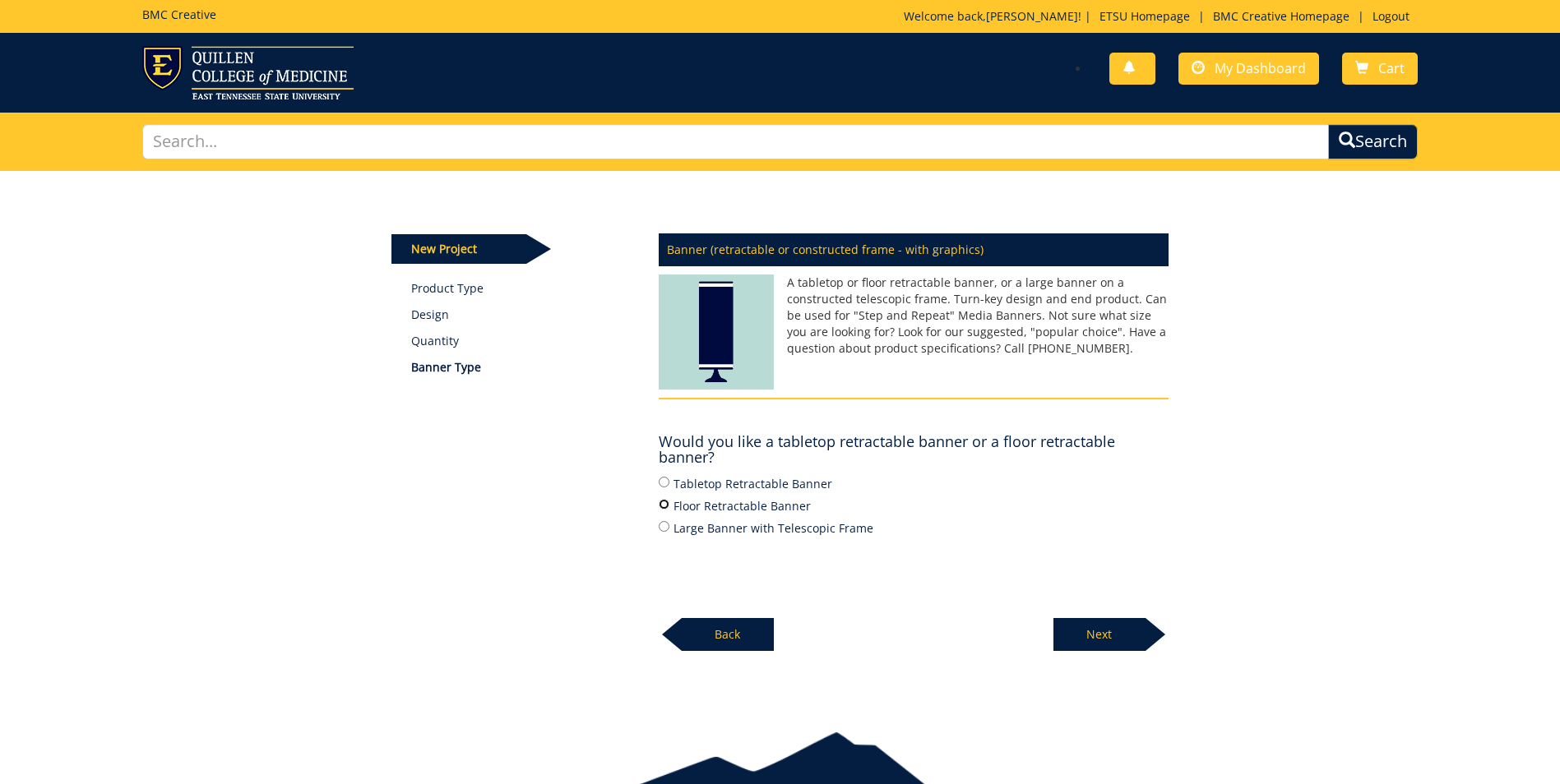
click at [661, 503] on input "Floor Retractable Banner" at bounding box center [664, 504] width 10 height 10
radio input "true"
click at [1094, 637] on p "Next" at bounding box center [1100, 635] width 92 height 33
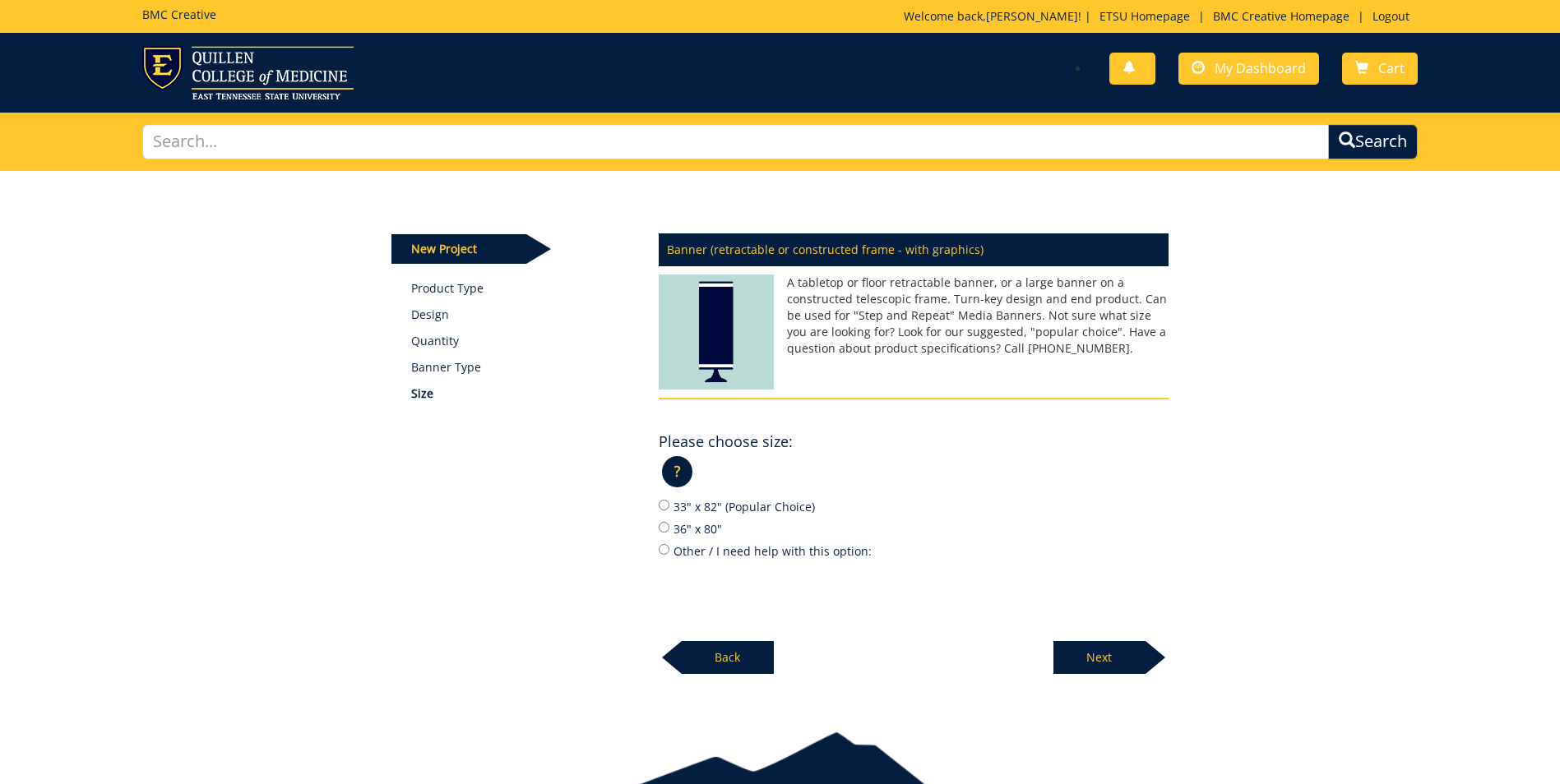
click at [706, 665] on p "Back" at bounding box center [727, 657] width 92 height 33
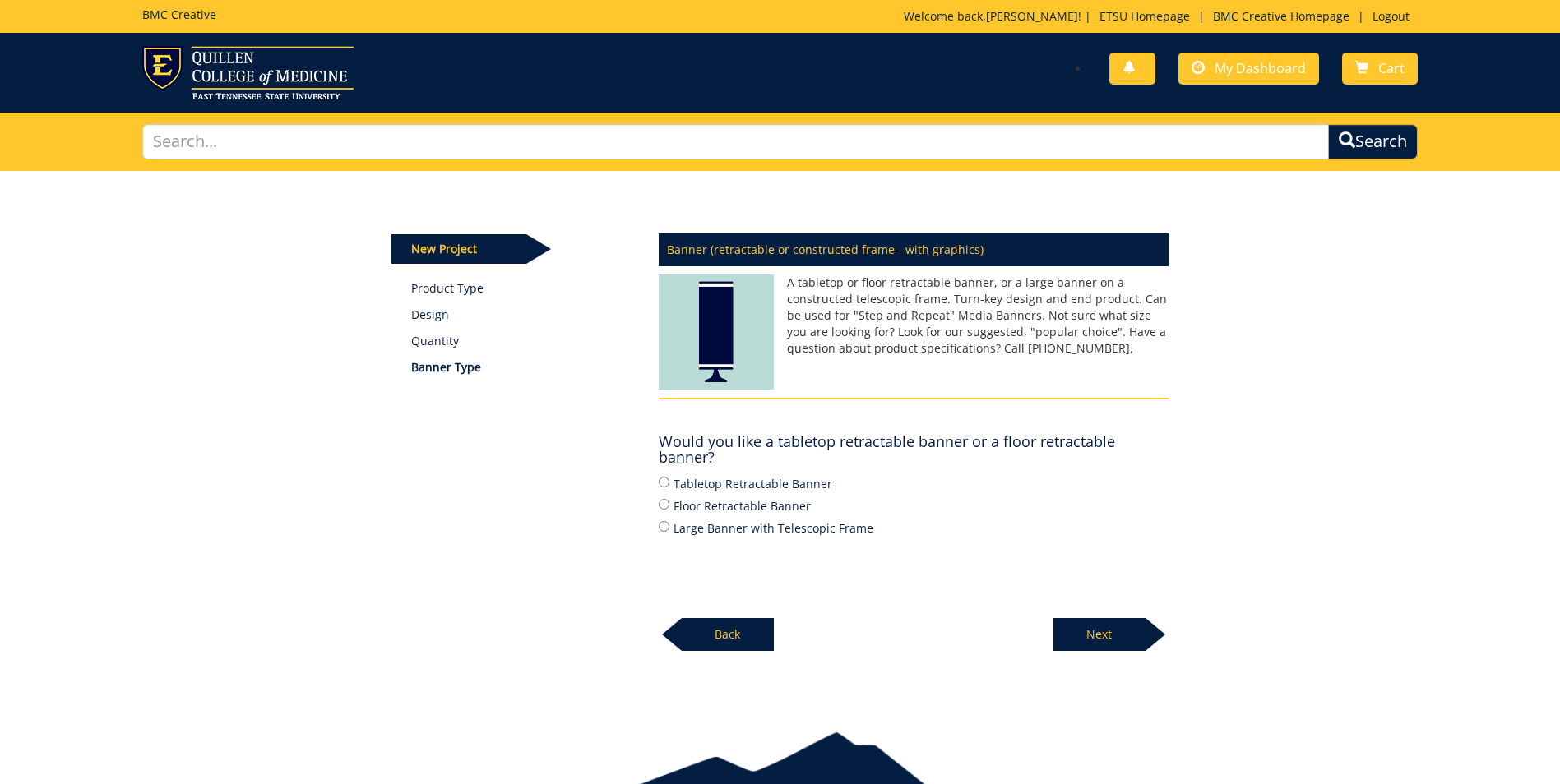
click at [721, 636] on p "Back" at bounding box center [727, 635] width 92 height 33
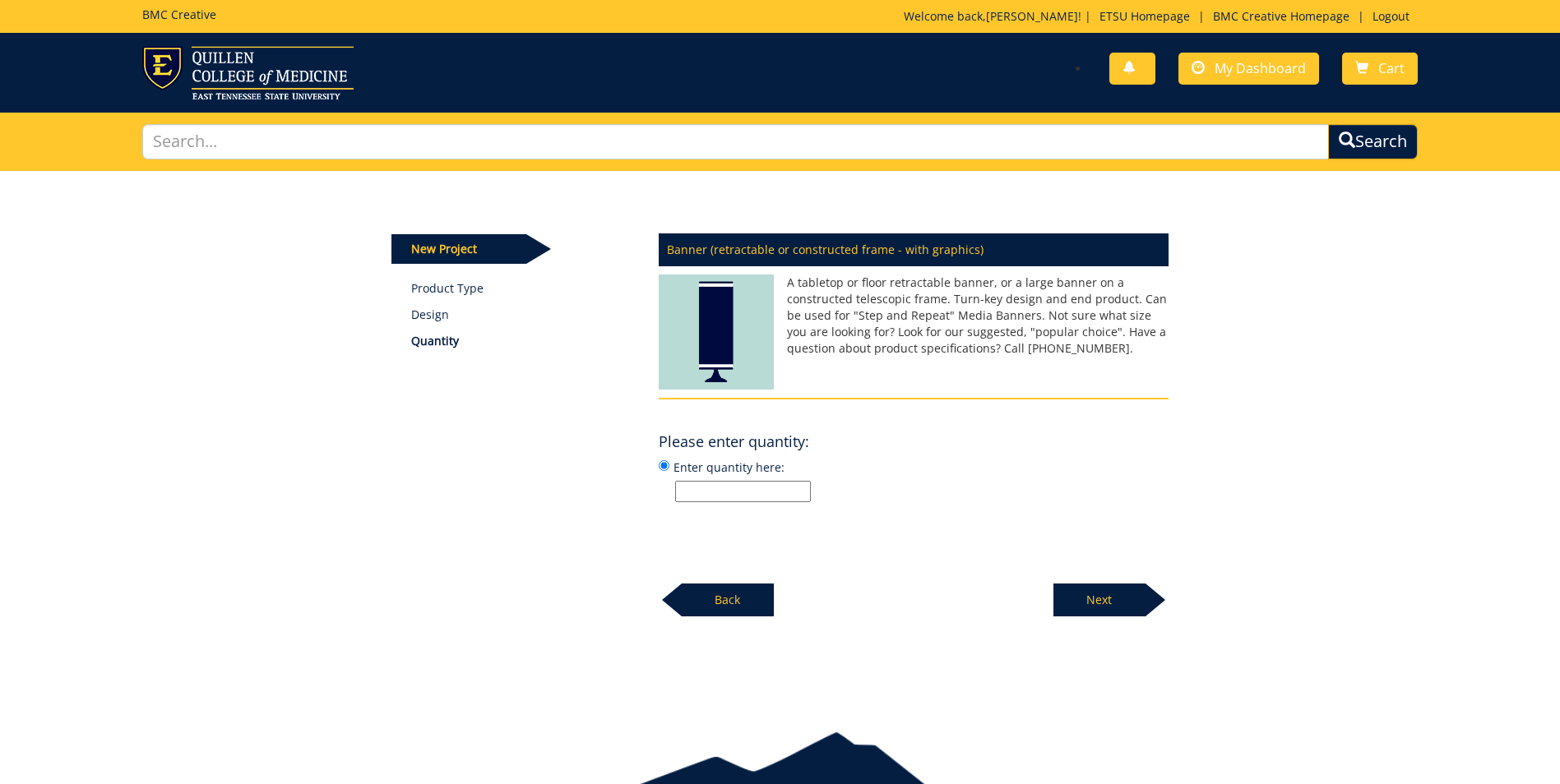
click at [722, 635] on div "New Project Product Type Design Quantity Banner (retractable or constructed fra…" at bounding box center [780, 438] width 1560 height 534
click at [730, 596] on p "Back" at bounding box center [727, 600] width 92 height 33
click at [1397, 16] on link "Logout" at bounding box center [1391, 16] width 53 height 16
